Goal: Browse casually: Explore the website without a specific task or goal

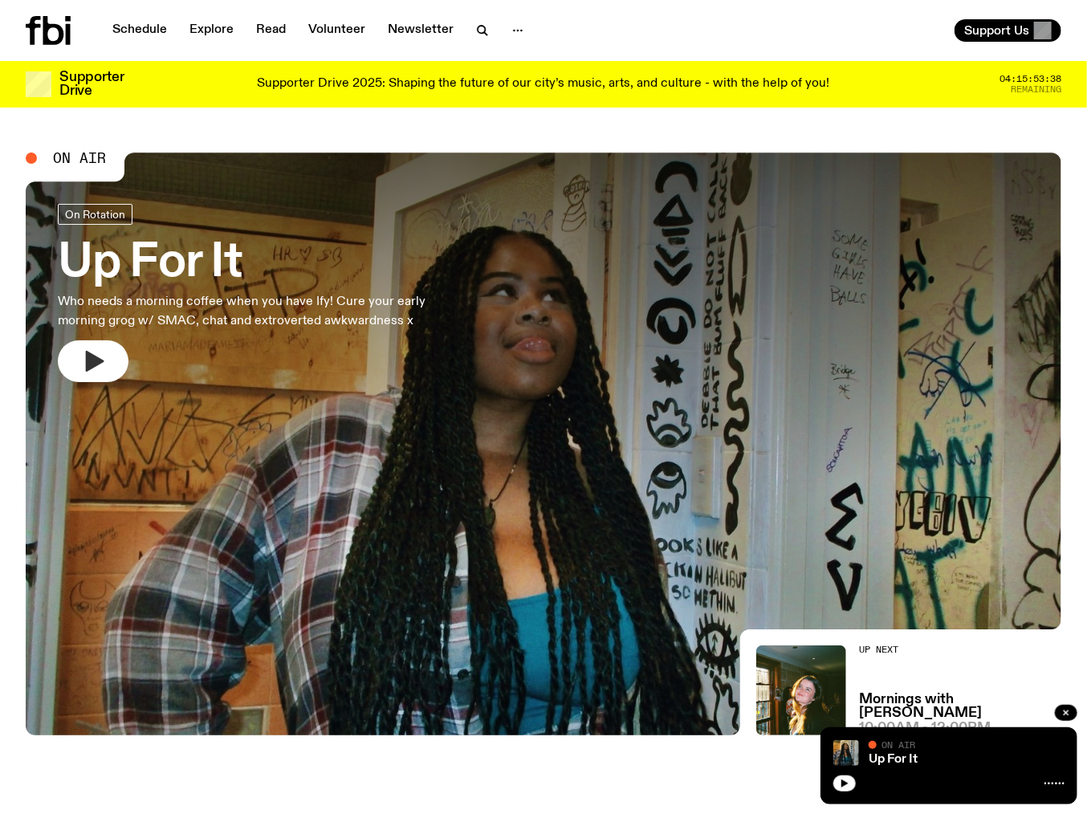
click at [96, 359] on icon "button" at bounding box center [95, 361] width 18 height 21
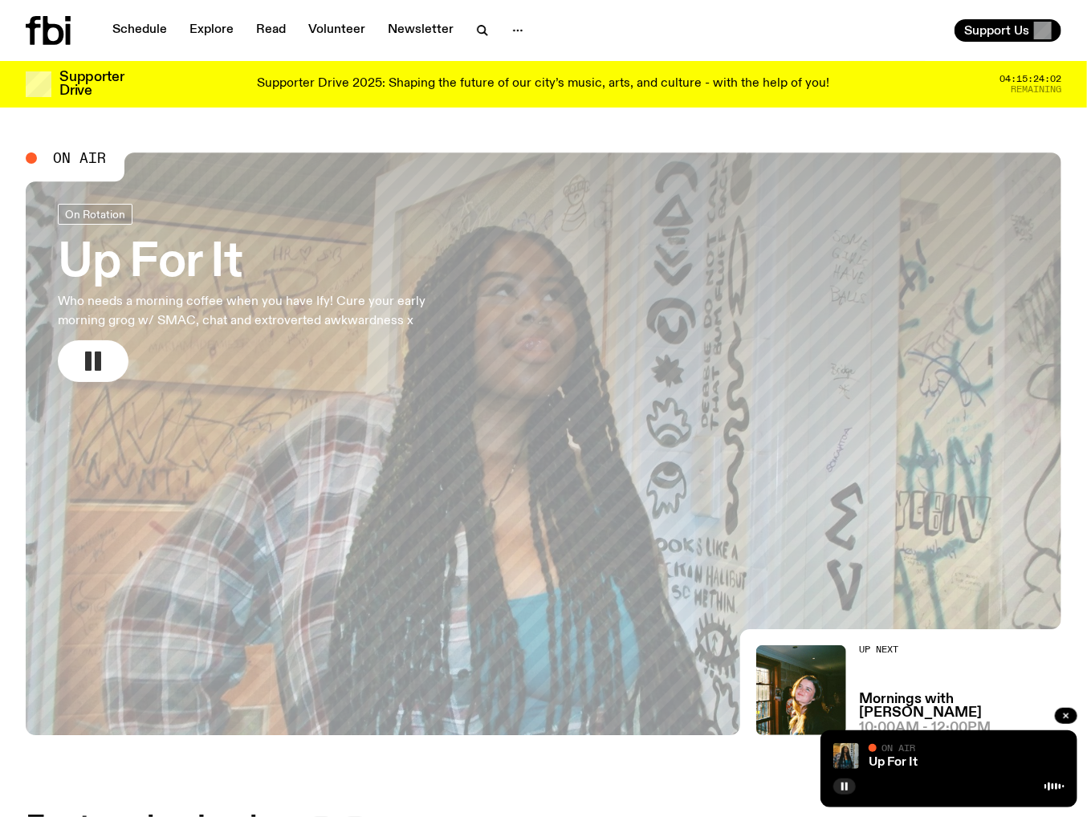
click at [98, 363] on rect "button" at bounding box center [98, 361] width 6 height 19
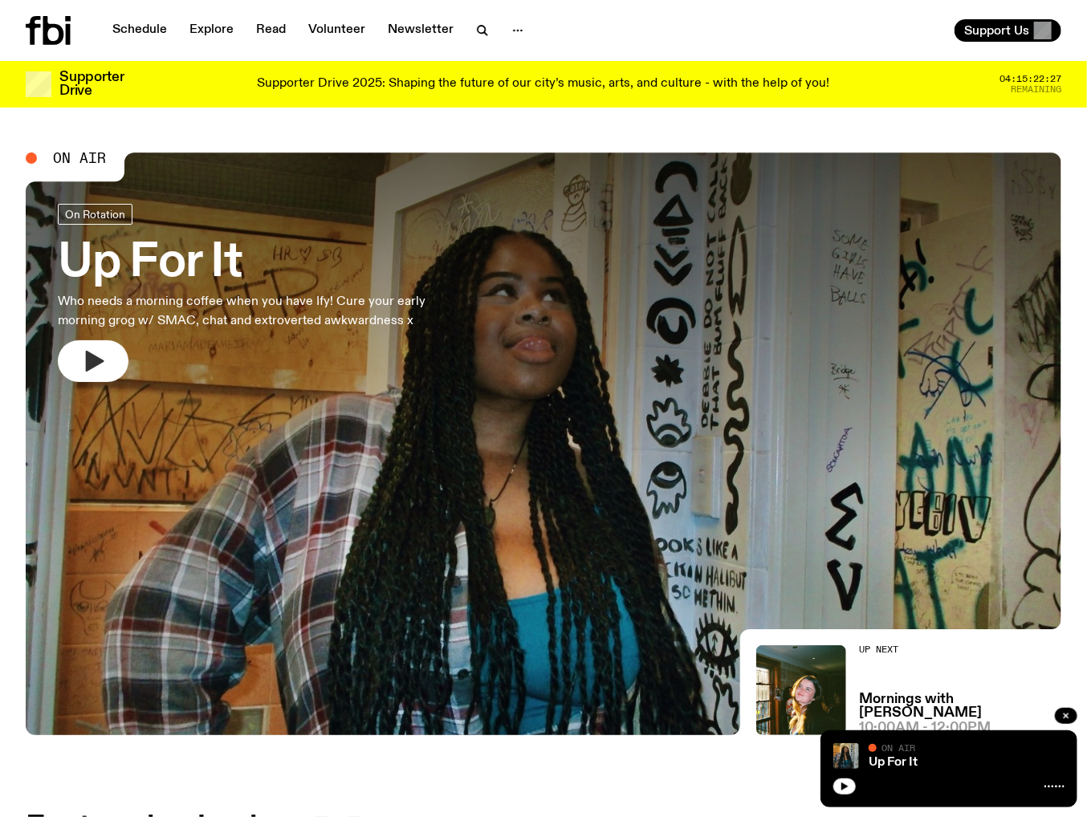
click at [107, 357] on button "button" at bounding box center [93, 361] width 71 height 42
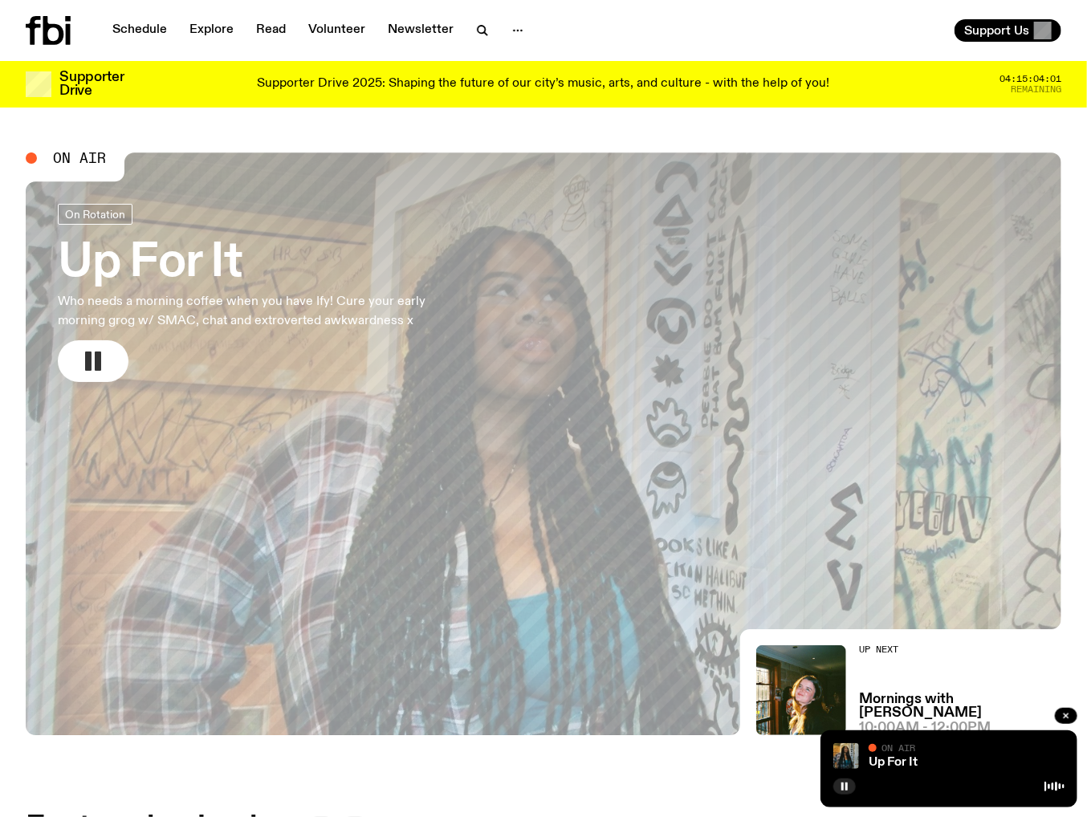
click at [98, 354] on rect "button" at bounding box center [98, 361] width 6 height 19
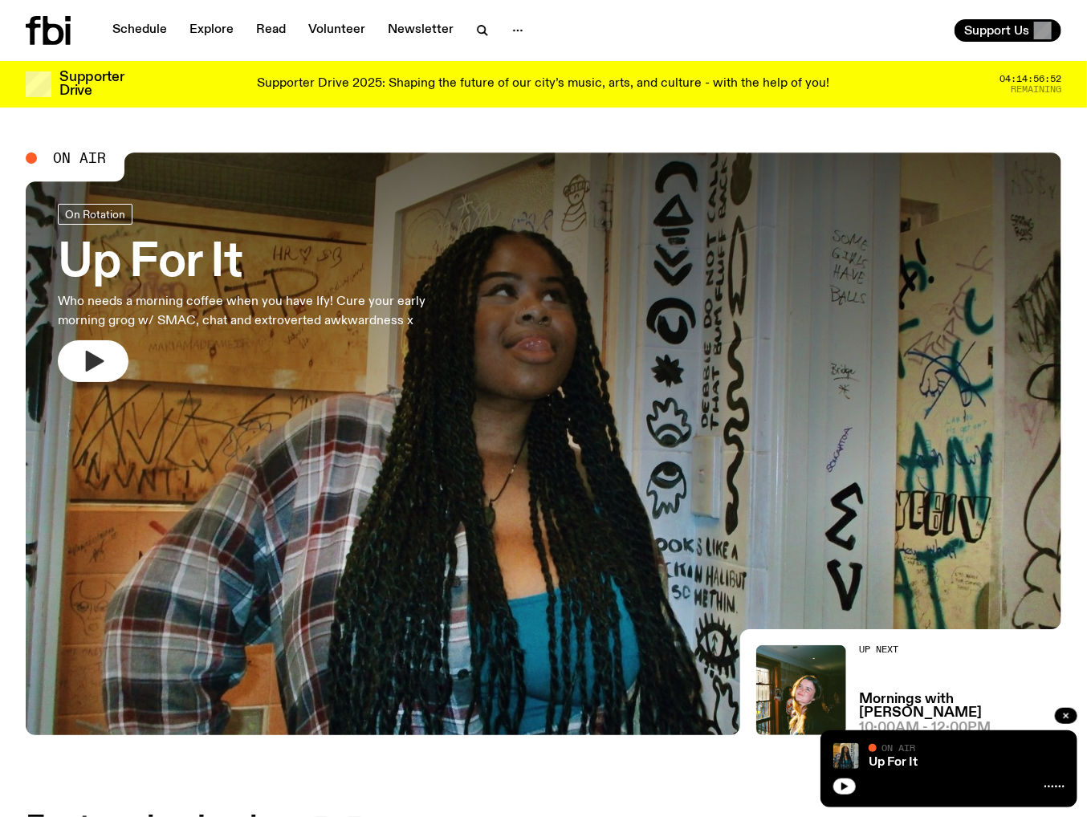
click at [100, 366] on icon "button" at bounding box center [93, 361] width 26 height 26
